Goal: Transaction & Acquisition: Purchase product/service

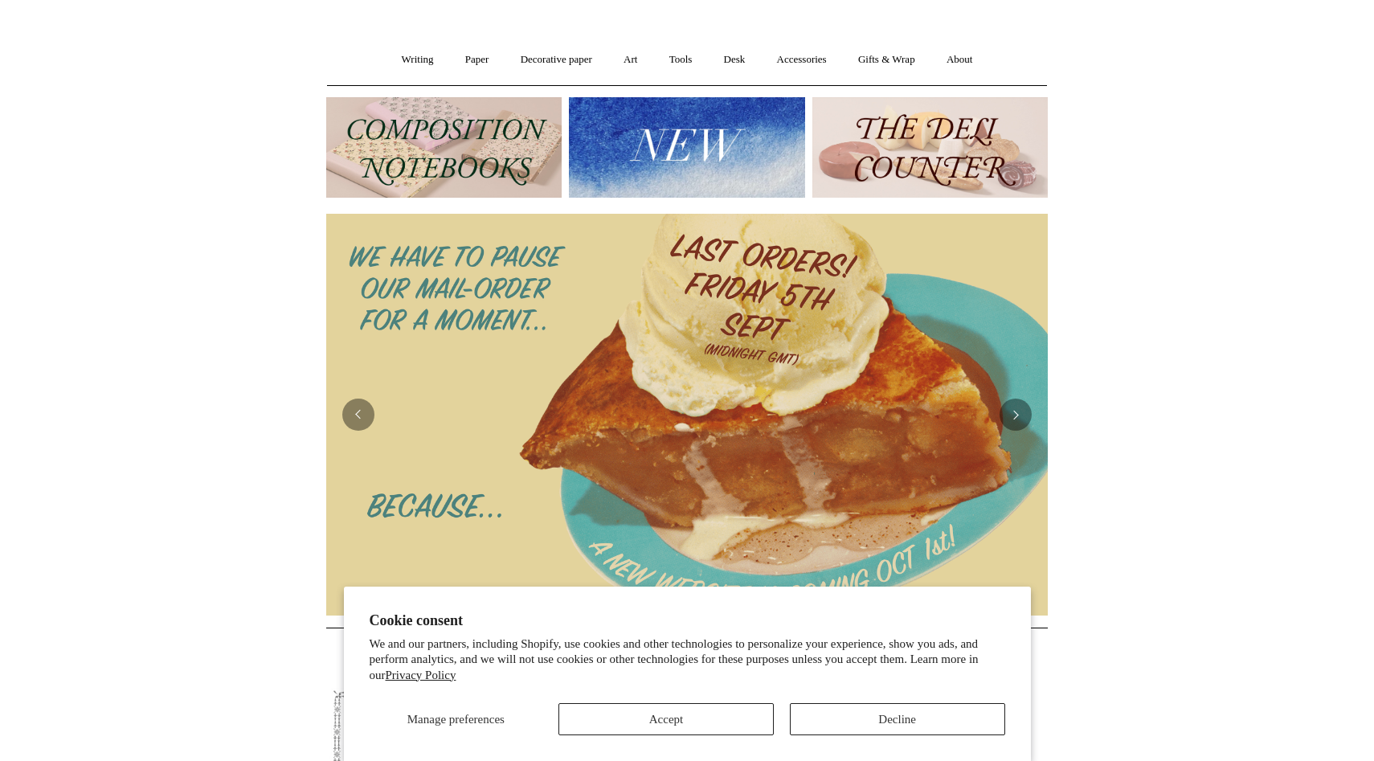
scroll to position [119, 0]
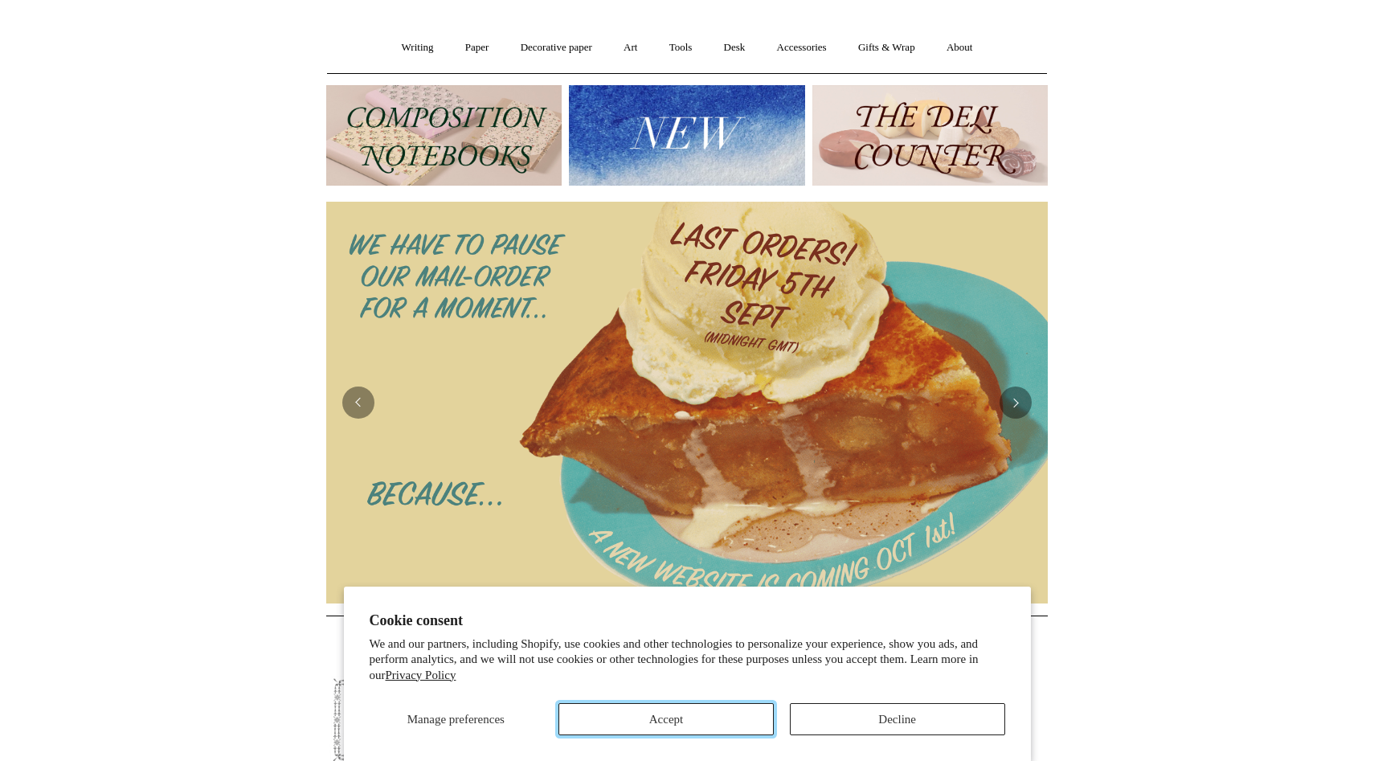
click at [670, 705] on button "Accept" at bounding box center [665, 719] width 215 height 32
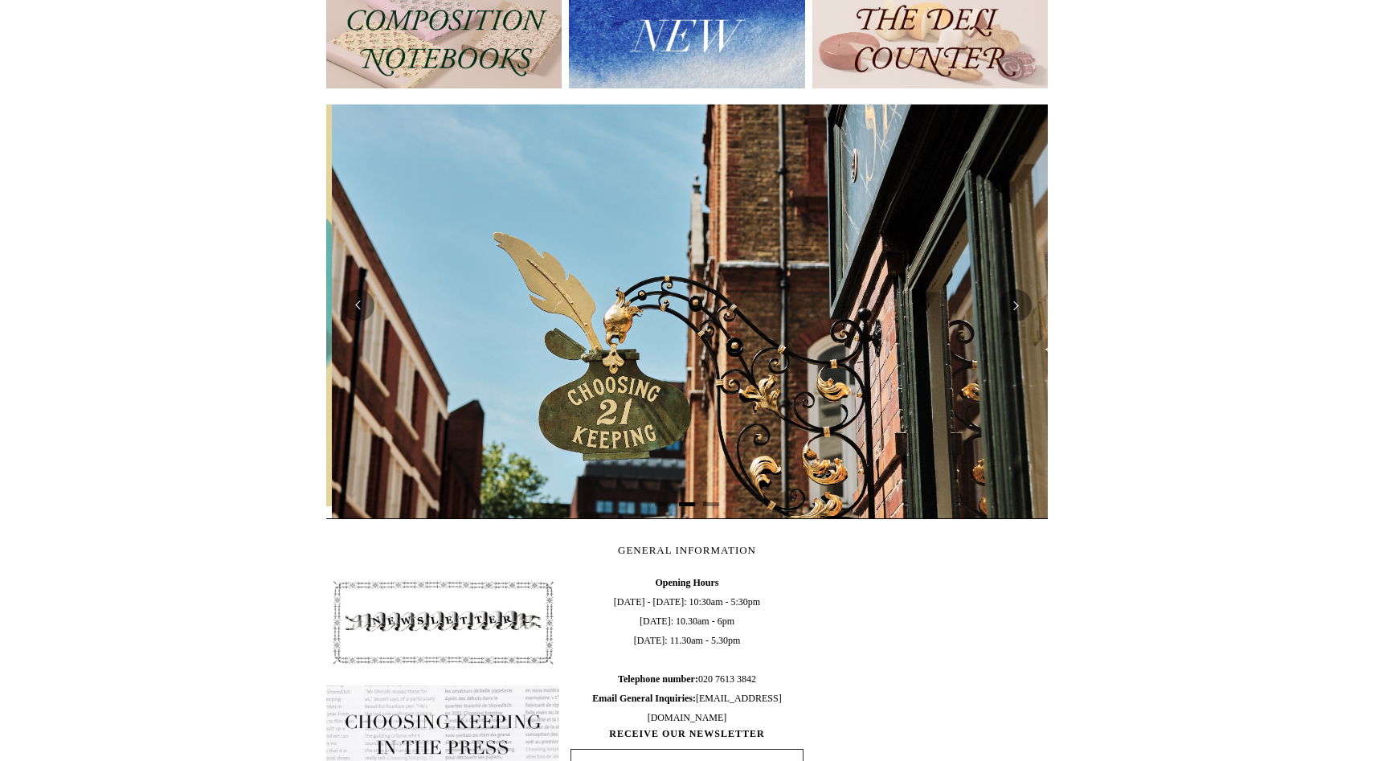
scroll to position [0, 721]
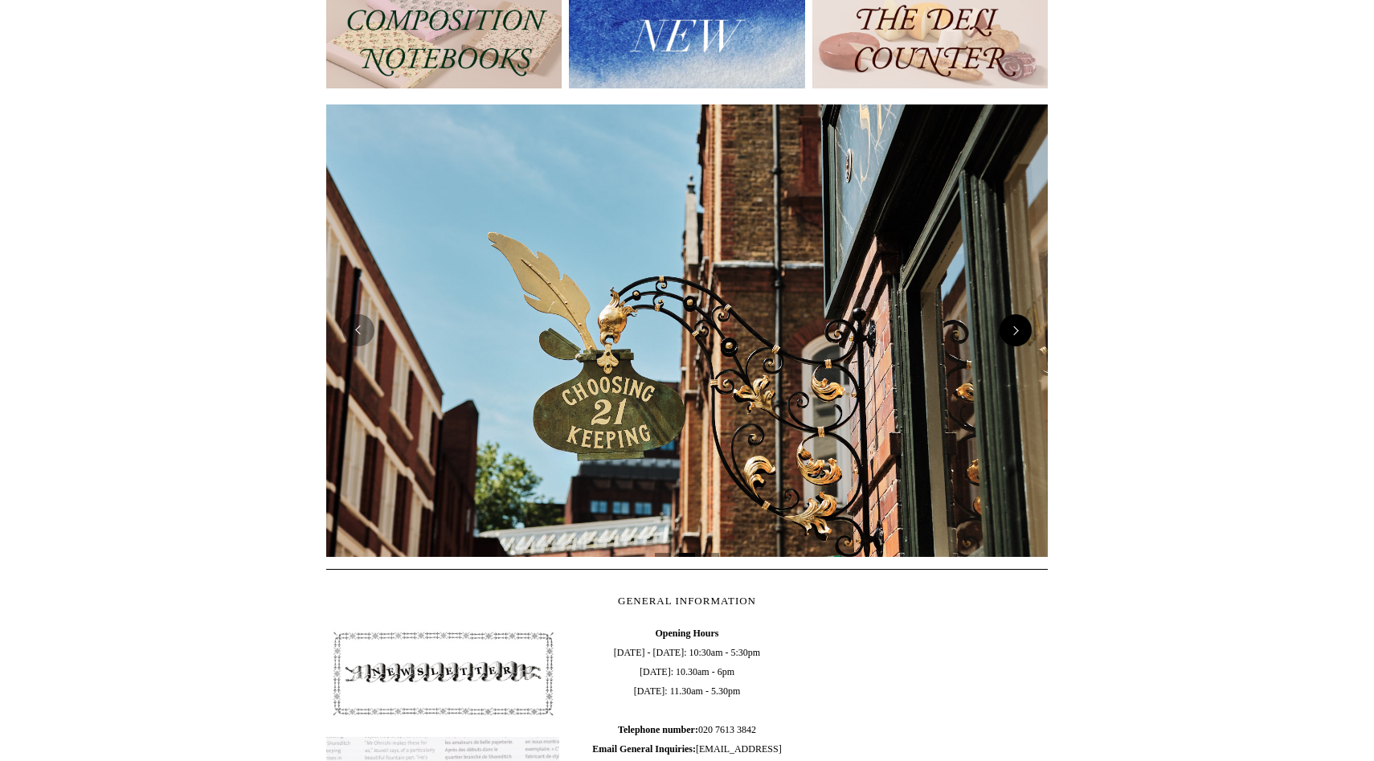
click at [1023, 342] on button "Next" at bounding box center [1015, 330] width 32 height 32
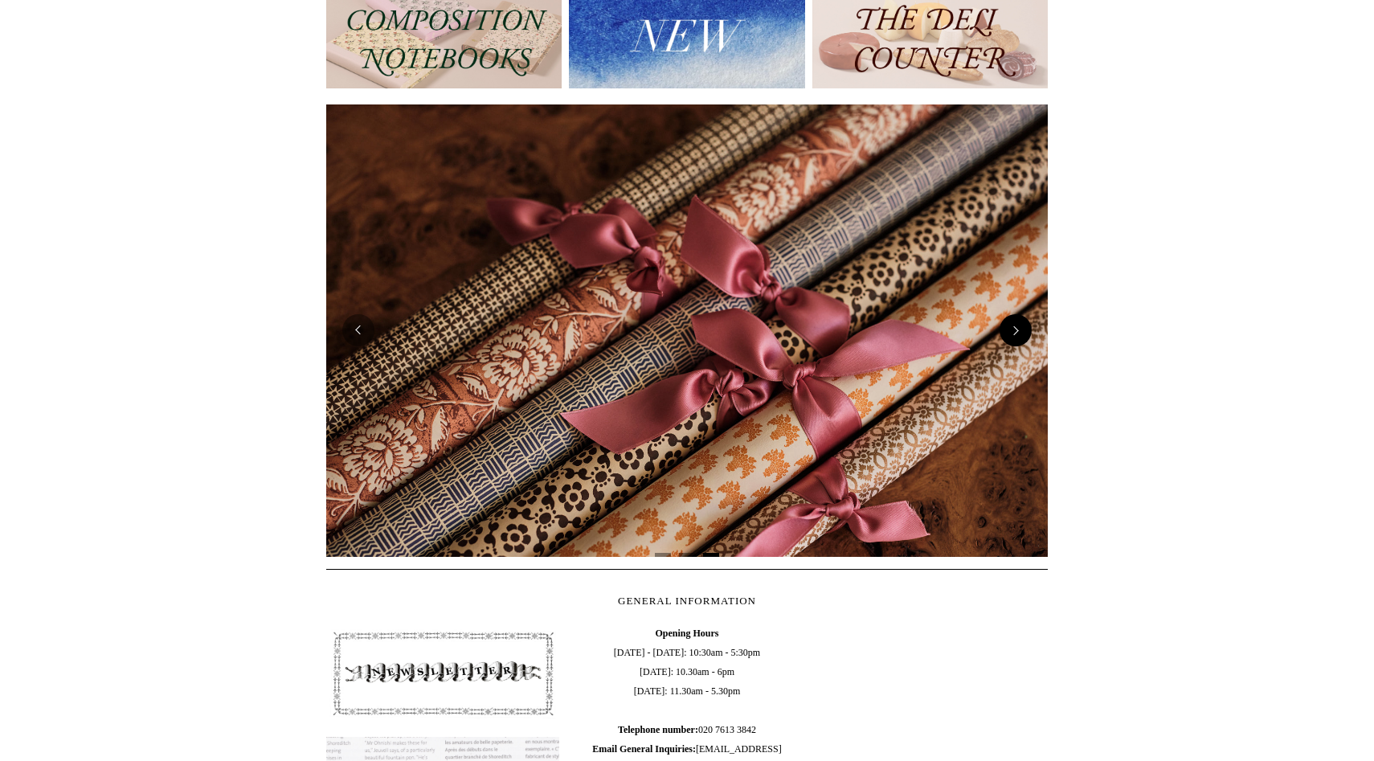
click at [1023, 342] on button "Next" at bounding box center [1015, 330] width 32 height 32
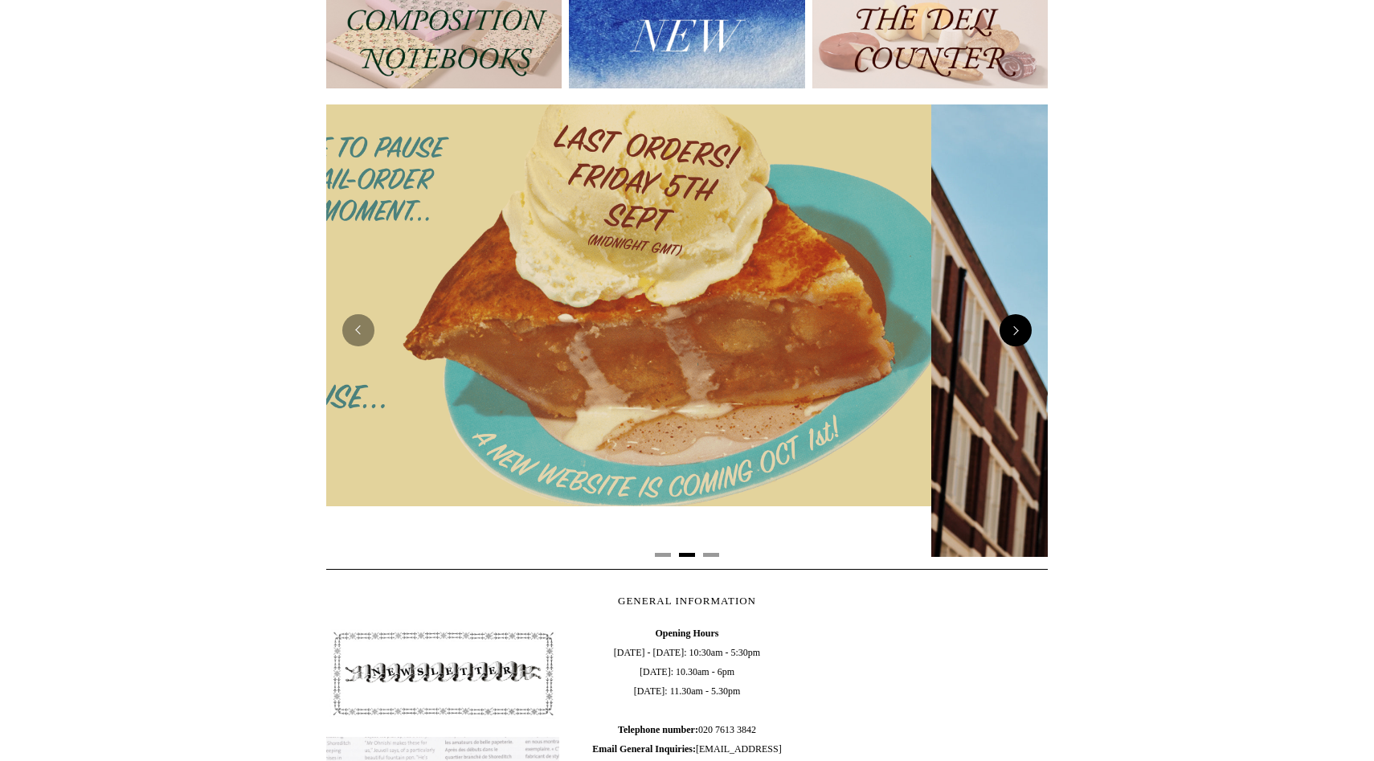
click at [1023, 342] on button "Next" at bounding box center [1015, 330] width 32 height 32
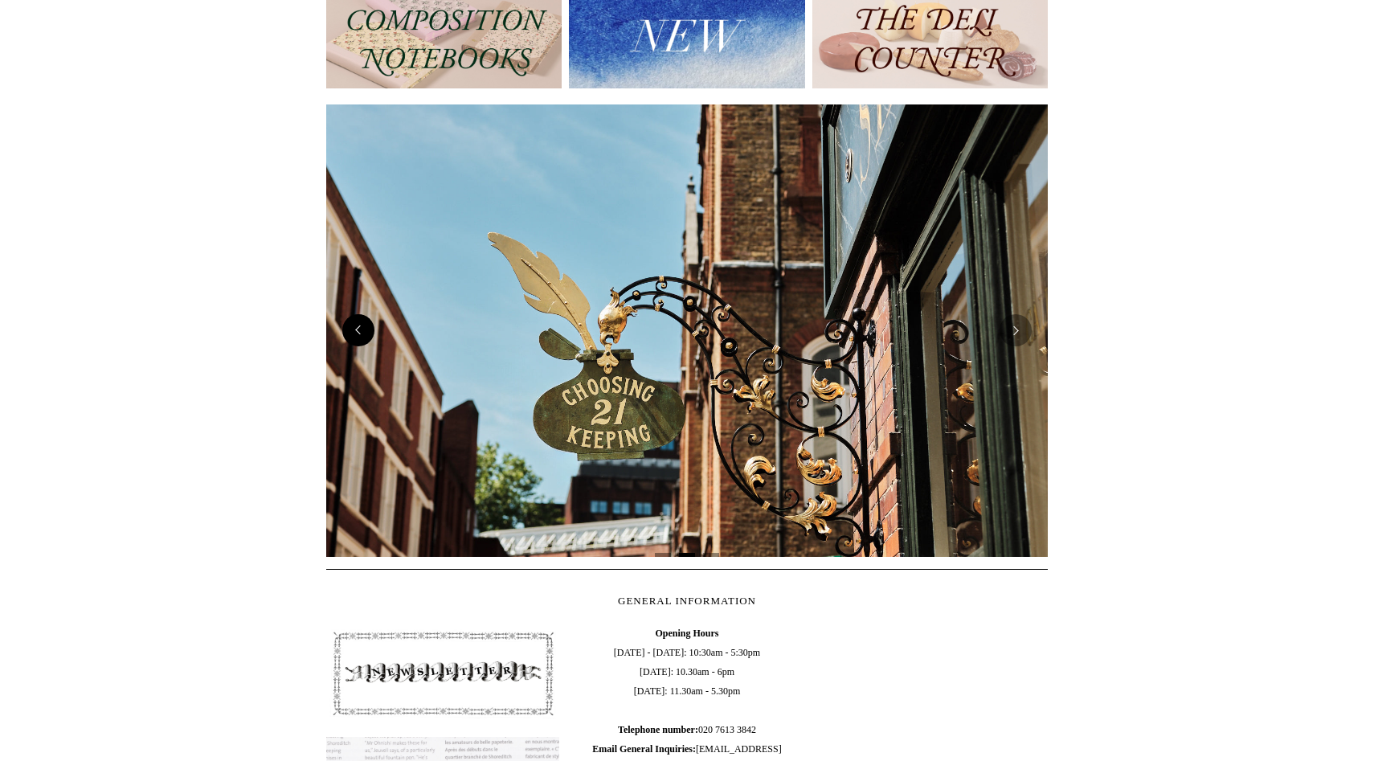
click at [366, 338] on button "Previous" at bounding box center [358, 330] width 32 height 32
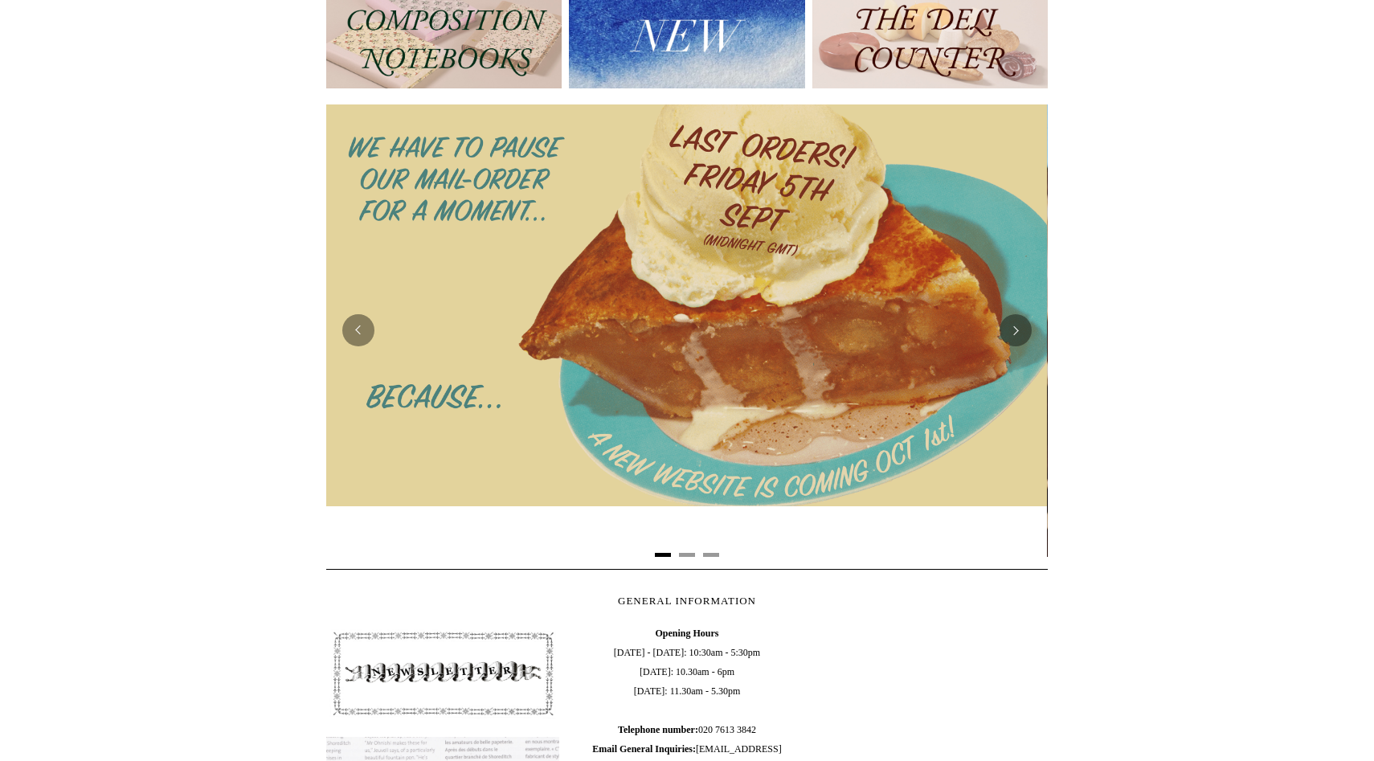
scroll to position [0, 0]
click at [572, 362] on div at bounding box center [686, 305] width 721 height 402
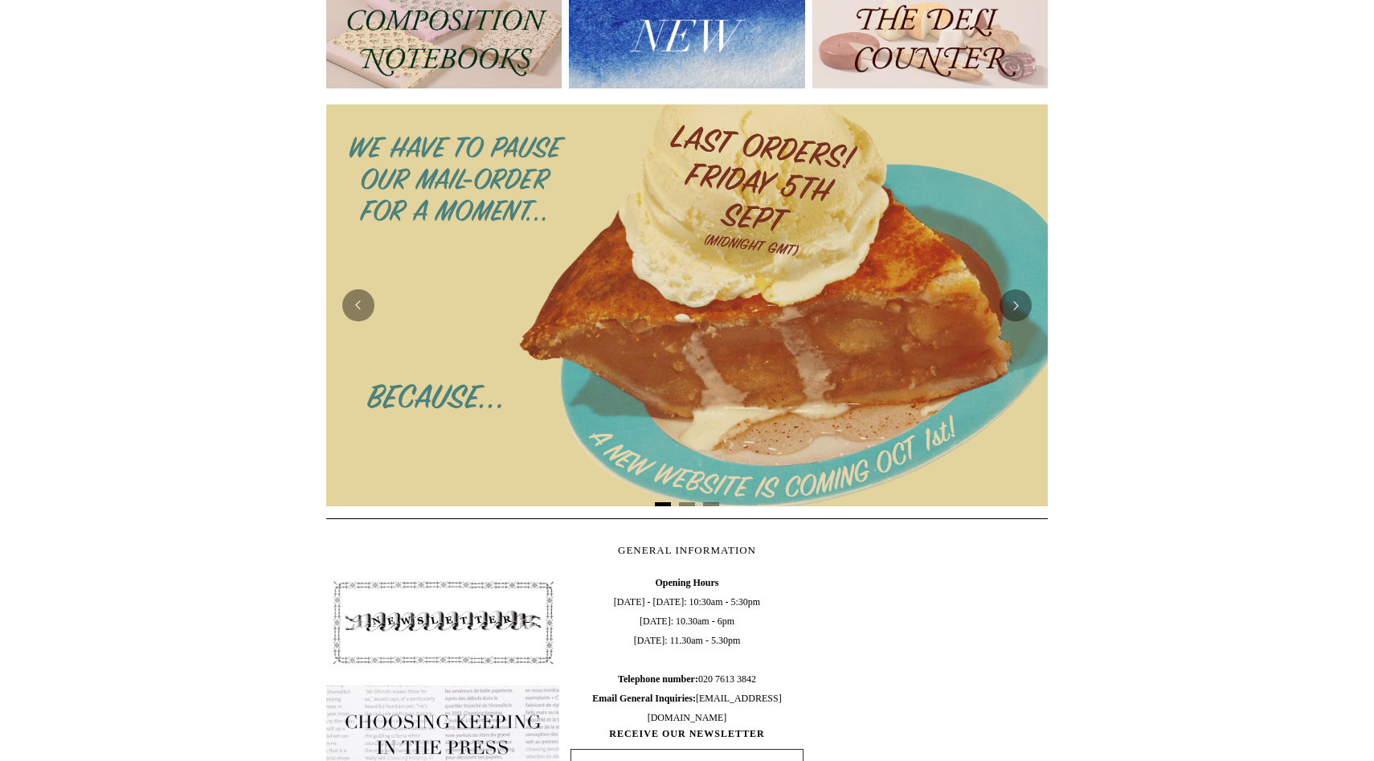
click at [537, 398] on img at bounding box center [686, 305] width 721 height 402
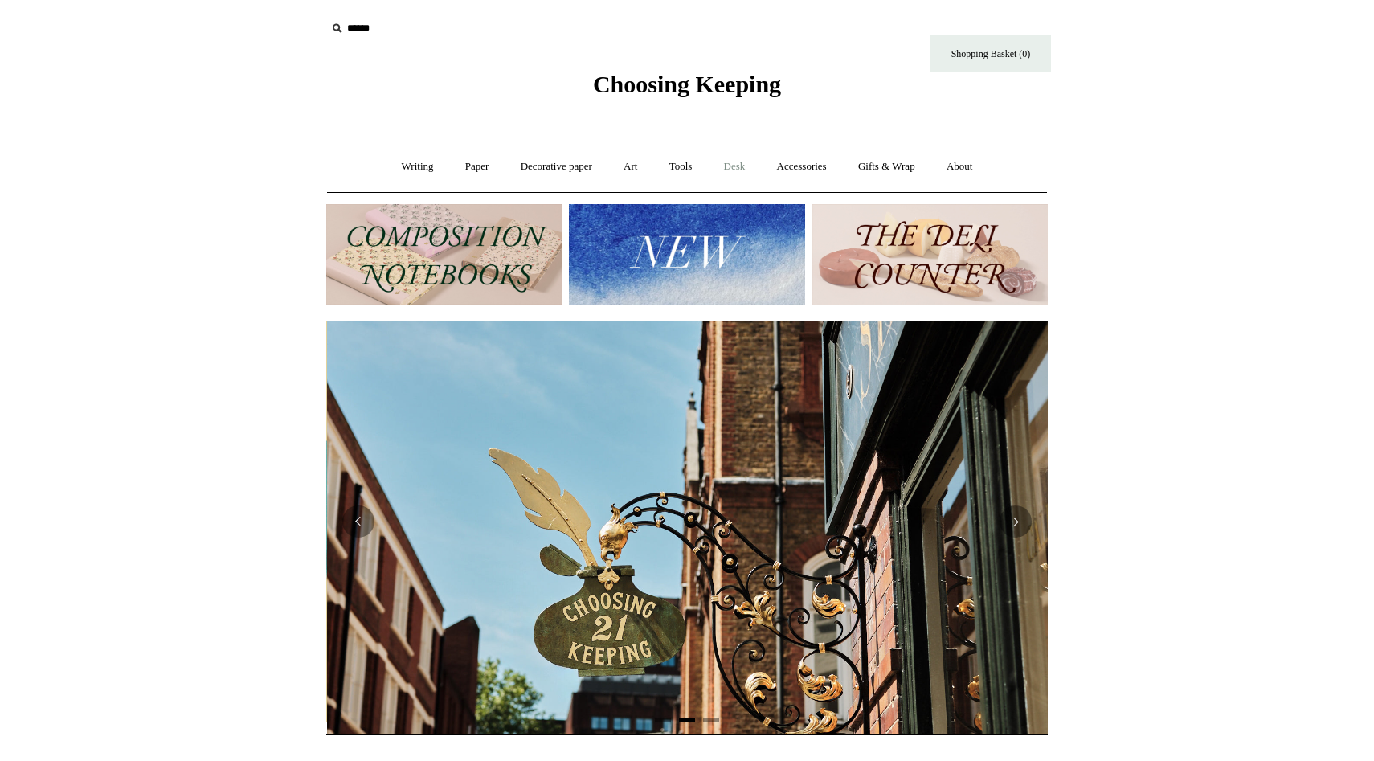
scroll to position [0, 721]
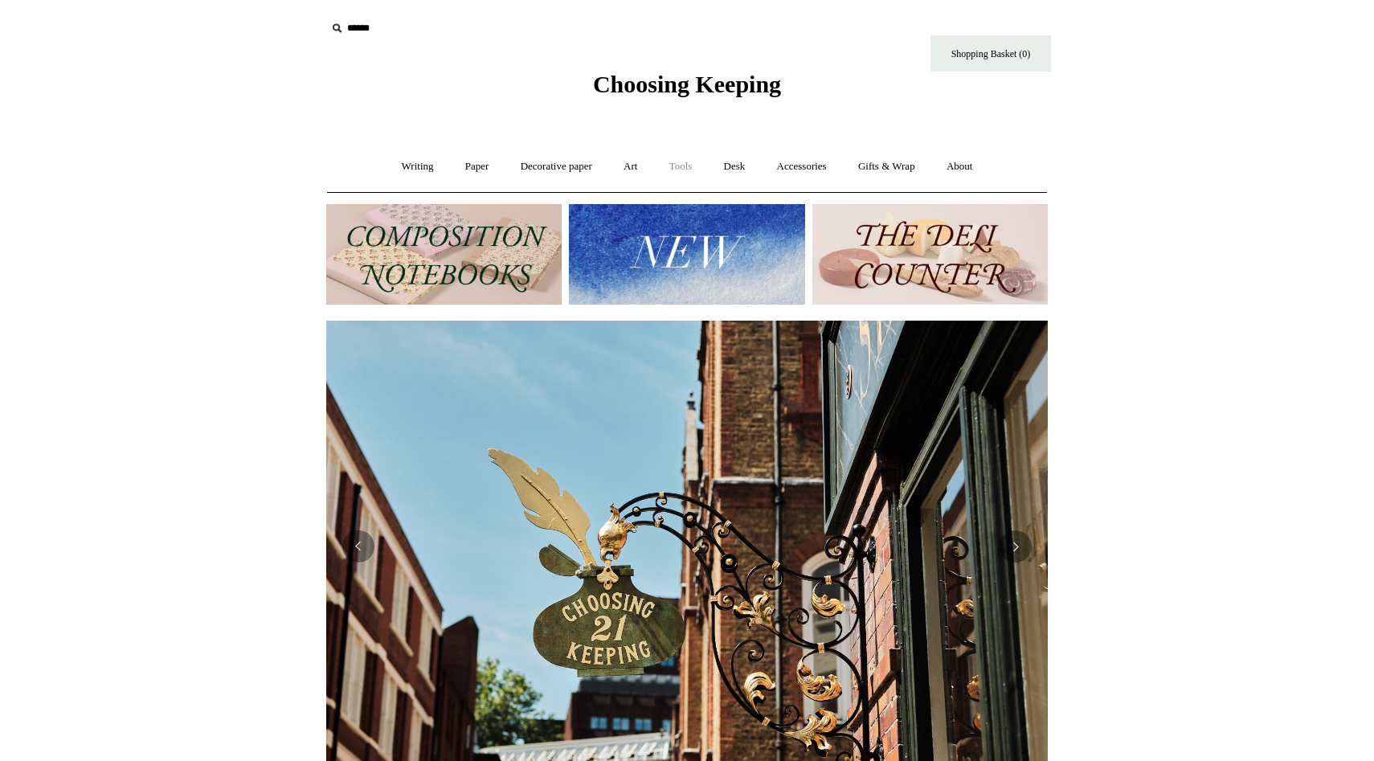
click at [689, 162] on link "Tools +" at bounding box center [681, 166] width 52 height 43
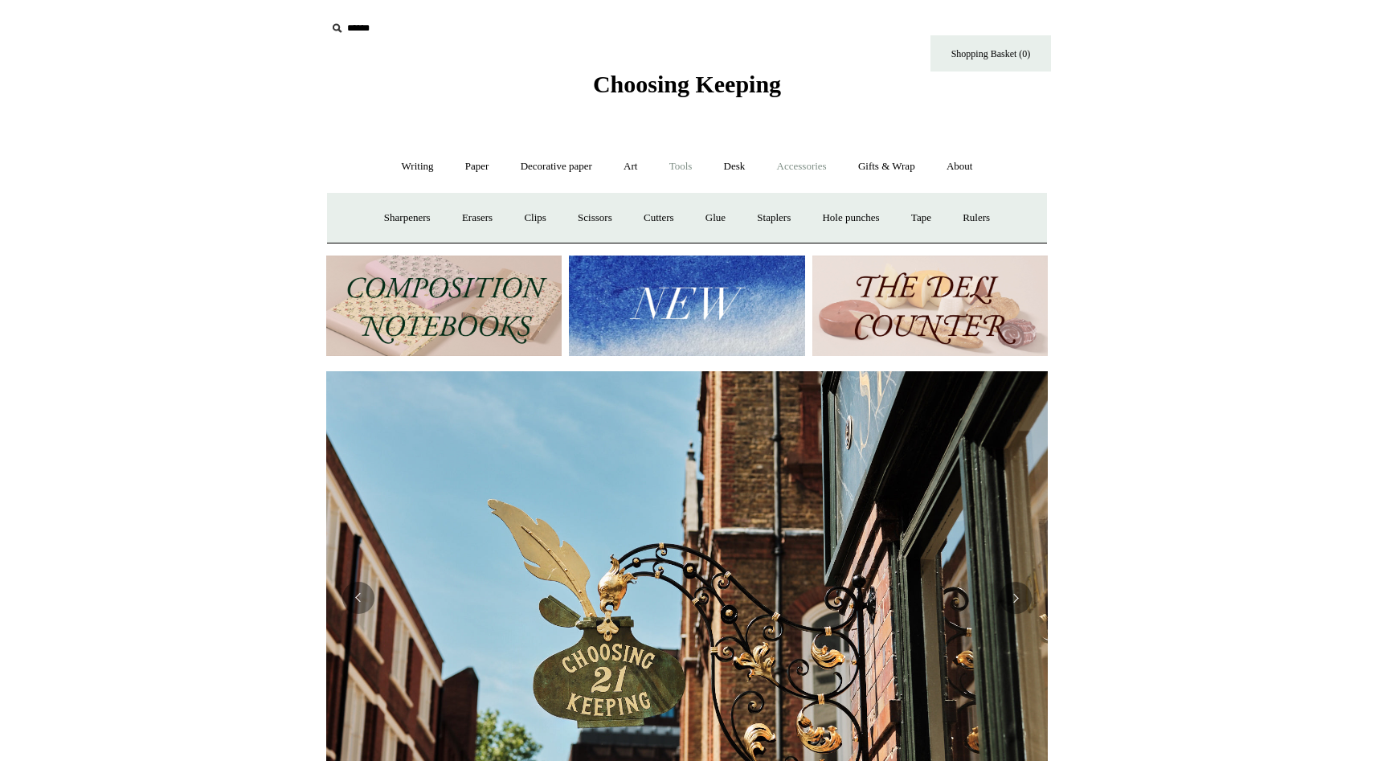
click at [783, 171] on link "Accessories +" at bounding box center [801, 166] width 79 height 43
click at [472, 168] on link "Paper +" at bounding box center [477, 166] width 53 height 43
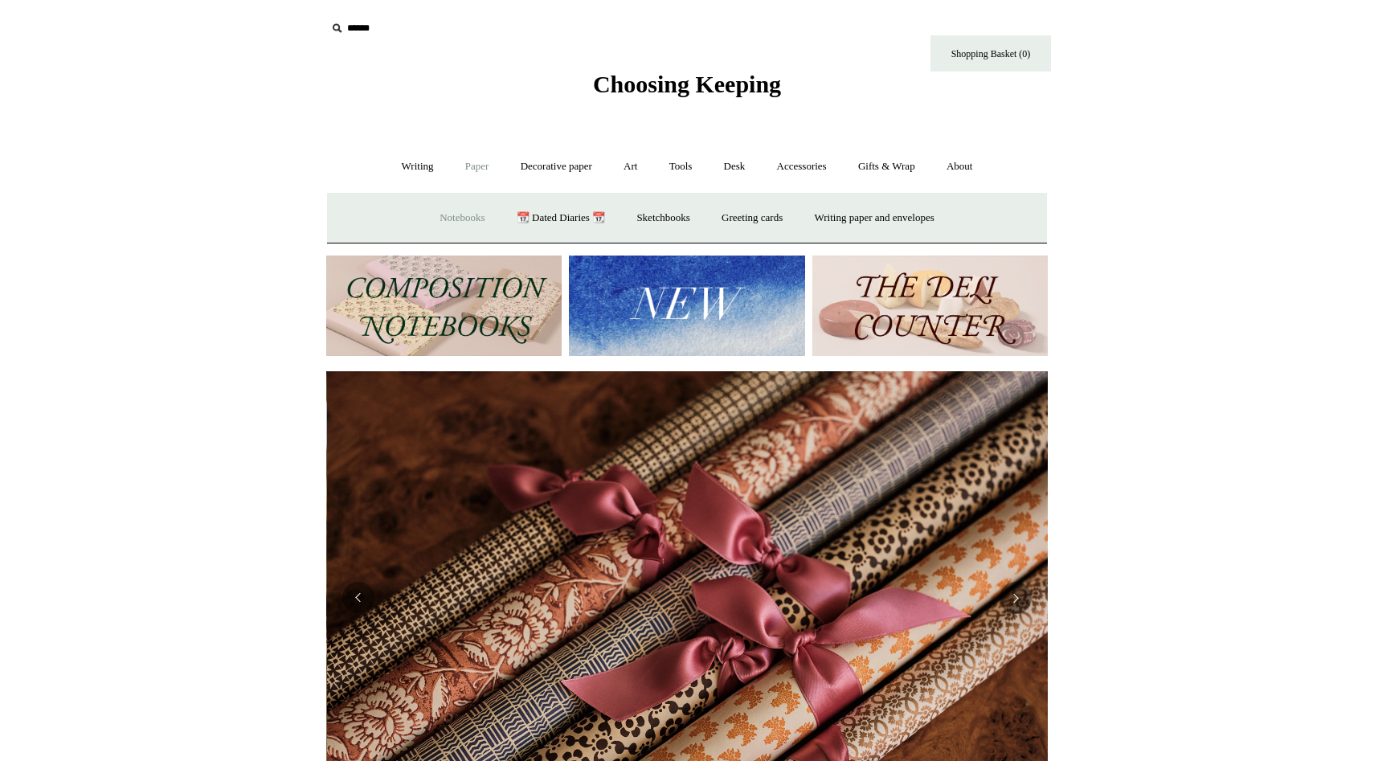
scroll to position [0, 1443]
click at [484, 202] on link "Notebooks +" at bounding box center [462, 218] width 74 height 43
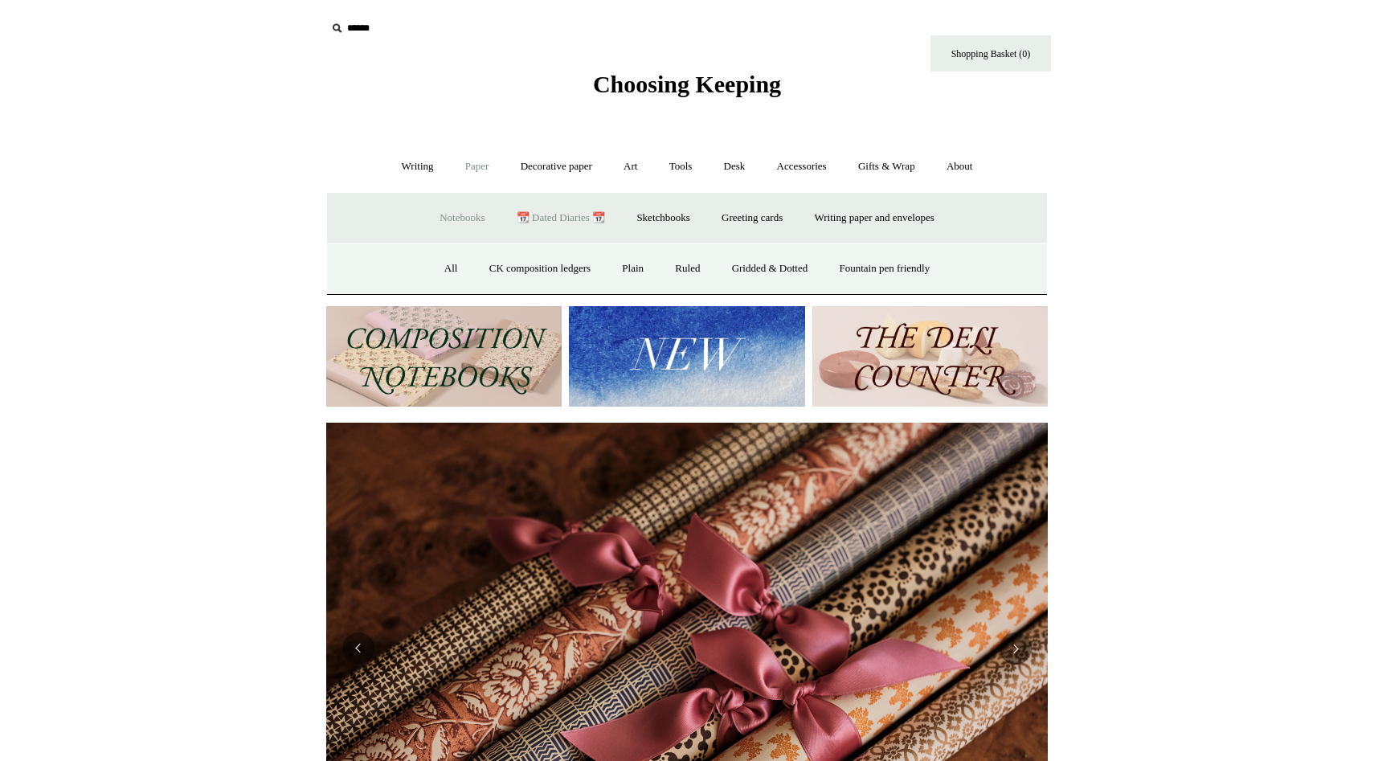
click at [532, 216] on link "📆 Dated Diaries 📆" at bounding box center [560, 218] width 117 height 43
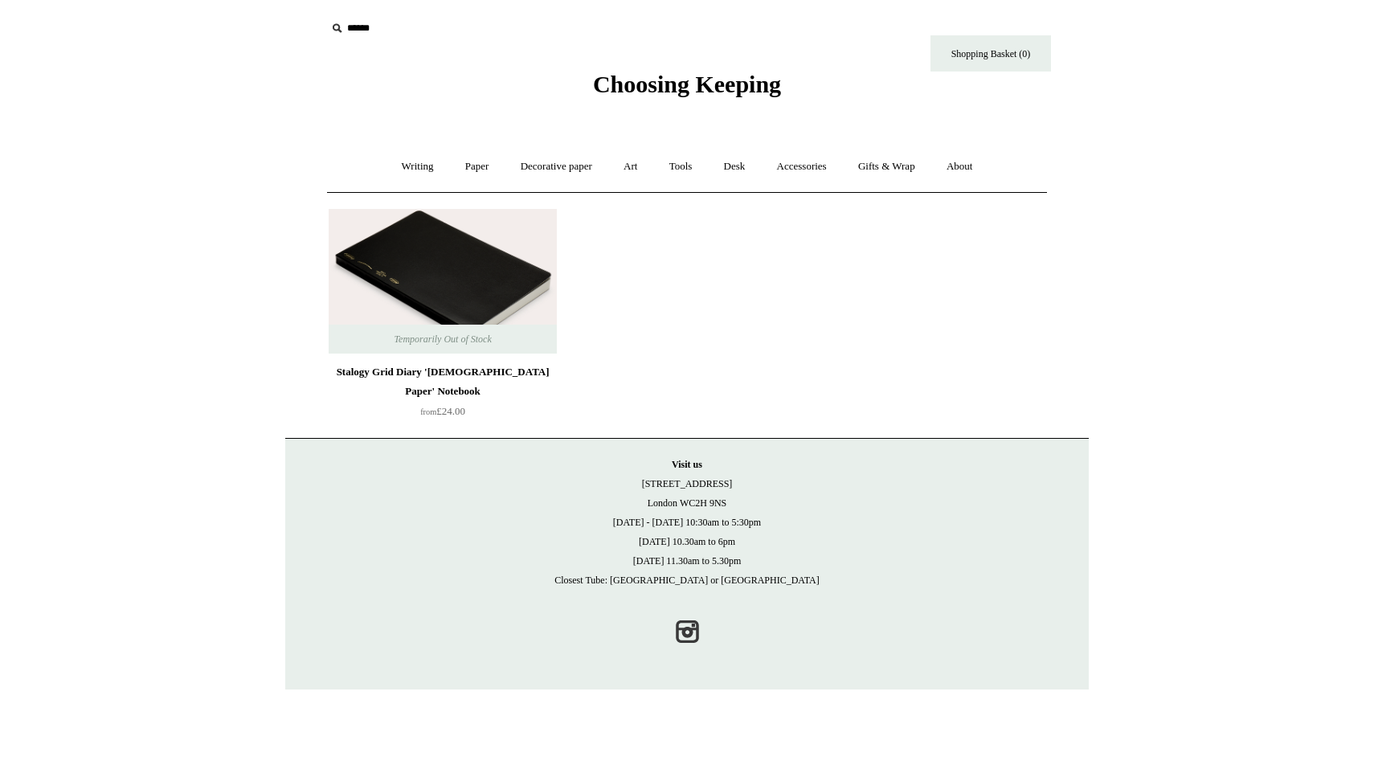
click at [492, 374] on div "Stalogy Grid Diary '[DEMOGRAPHIC_DATA] Paper' Notebook" at bounding box center [443, 381] width 220 height 39
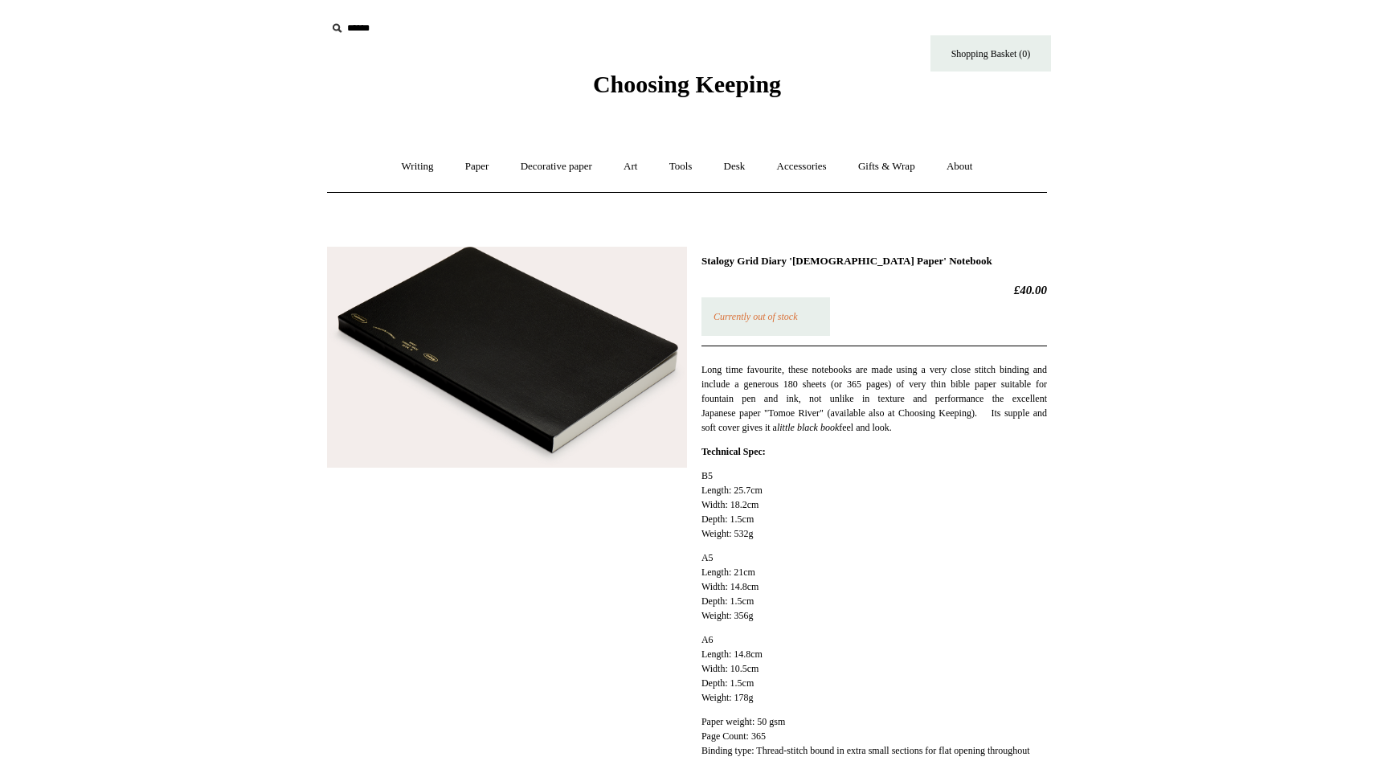
click at [513, 388] on img at bounding box center [507, 358] width 360 height 222
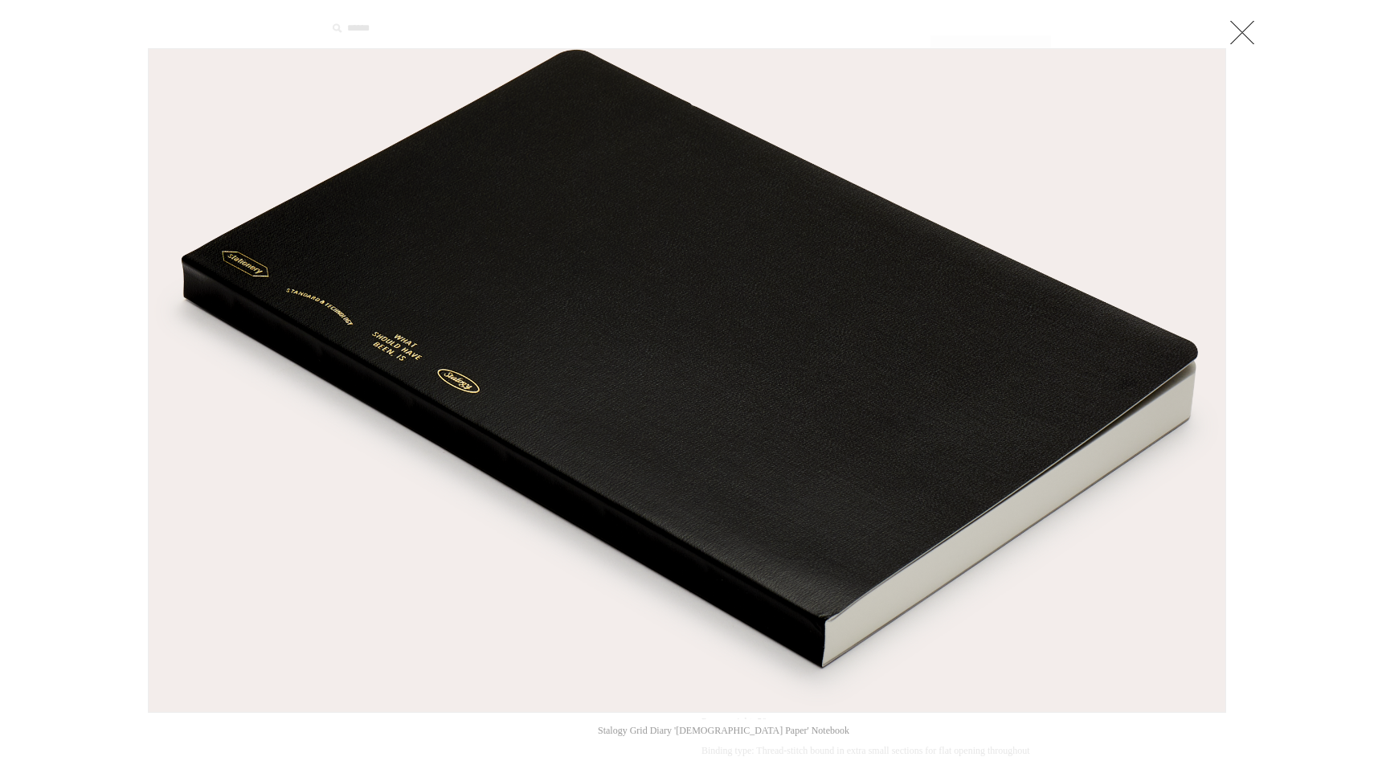
click at [1268, 370] on div at bounding box center [687, 565] width 1374 height 1131
